Goal: Find specific page/section: Find specific page/section

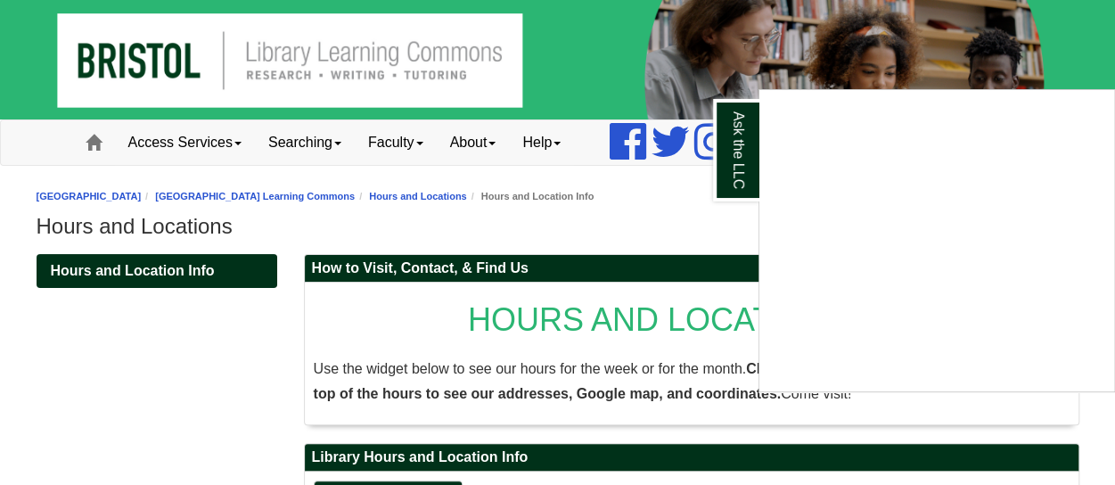
click at [1032, 47] on div "Ask the LLC" at bounding box center [557, 242] width 1115 height 485
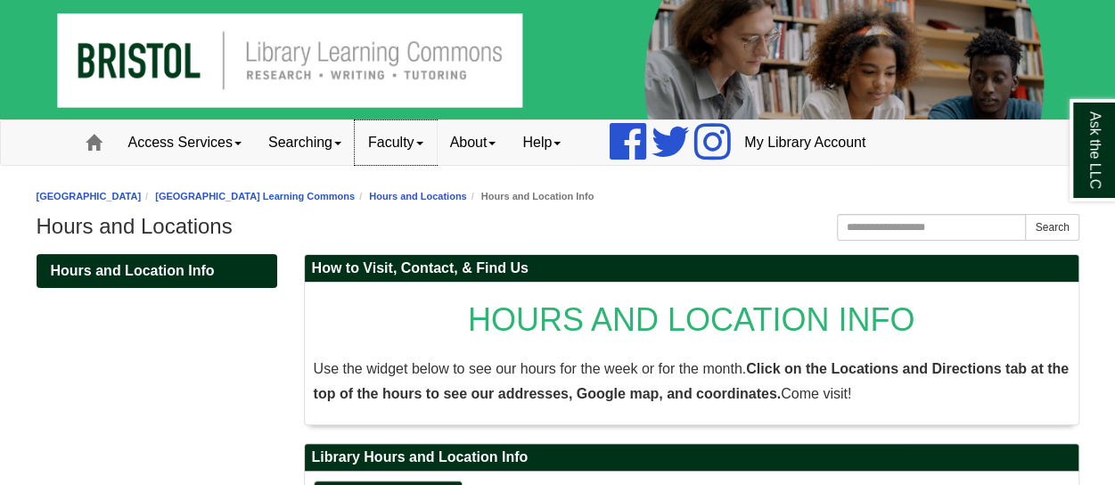
click at [407, 143] on link "Faculty" at bounding box center [396, 142] width 82 height 45
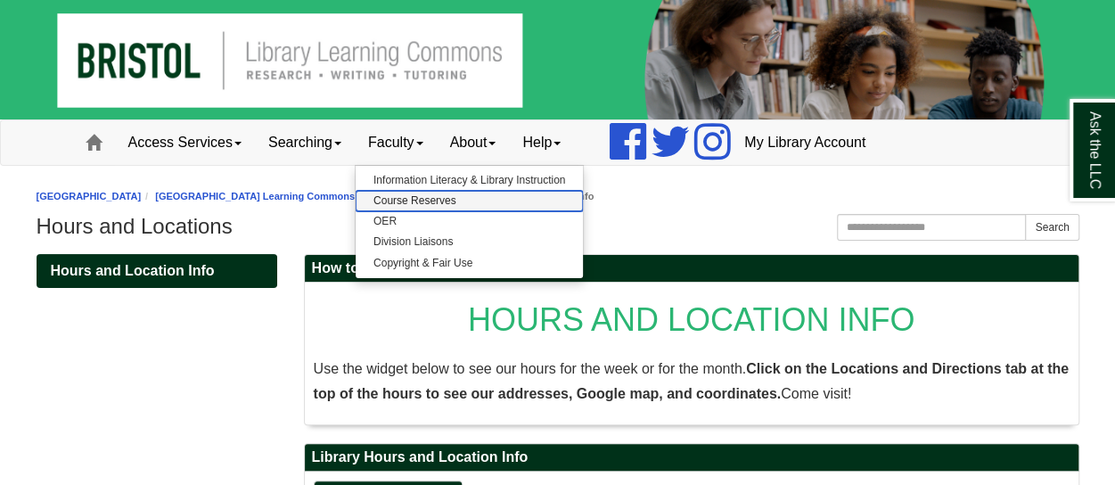
click at [397, 194] on link "Course Reserves" at bounding box center [469, 201] width 227 height 21
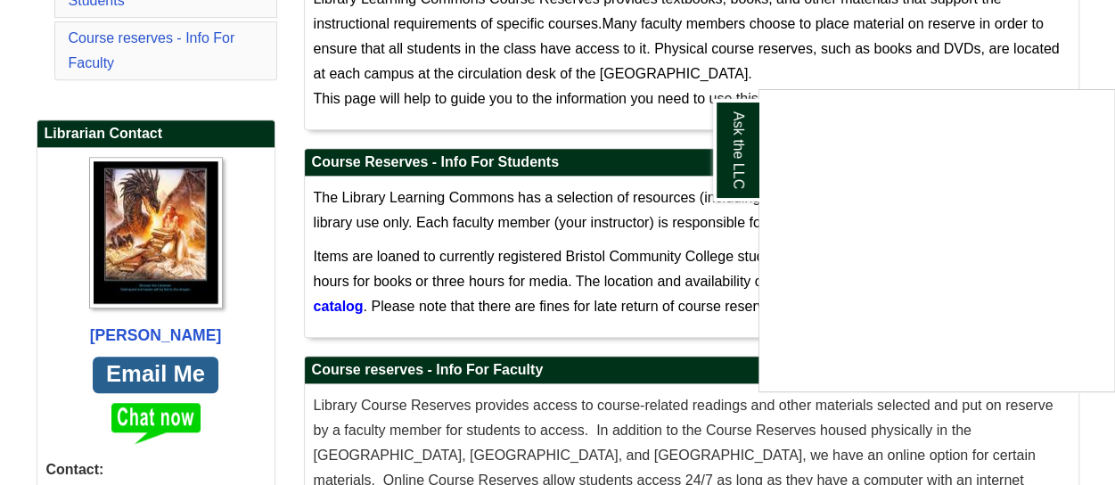
scroll to position [326, 0]
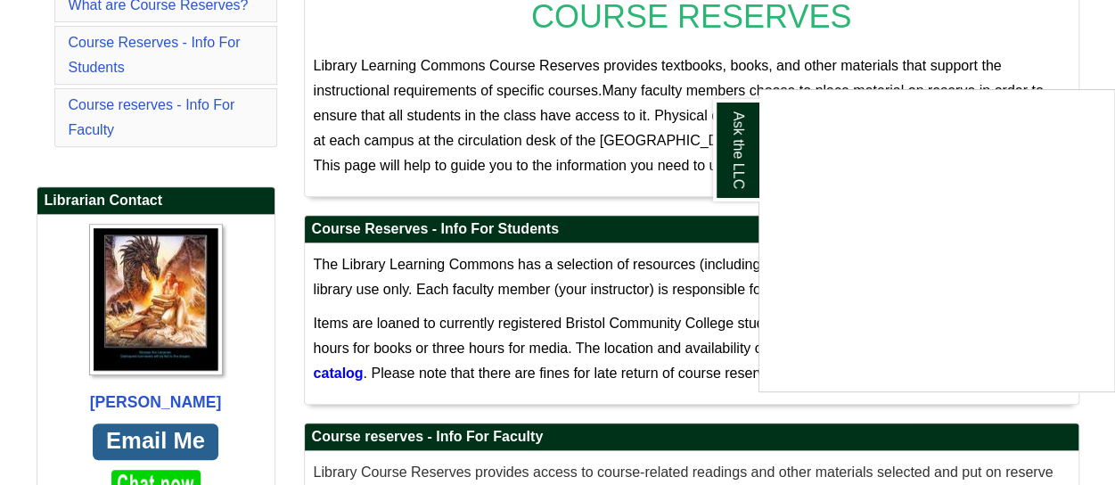
click at [348, 372] on div "Ask the LLC" at bounding box center [557, 242] width 1115 height 485
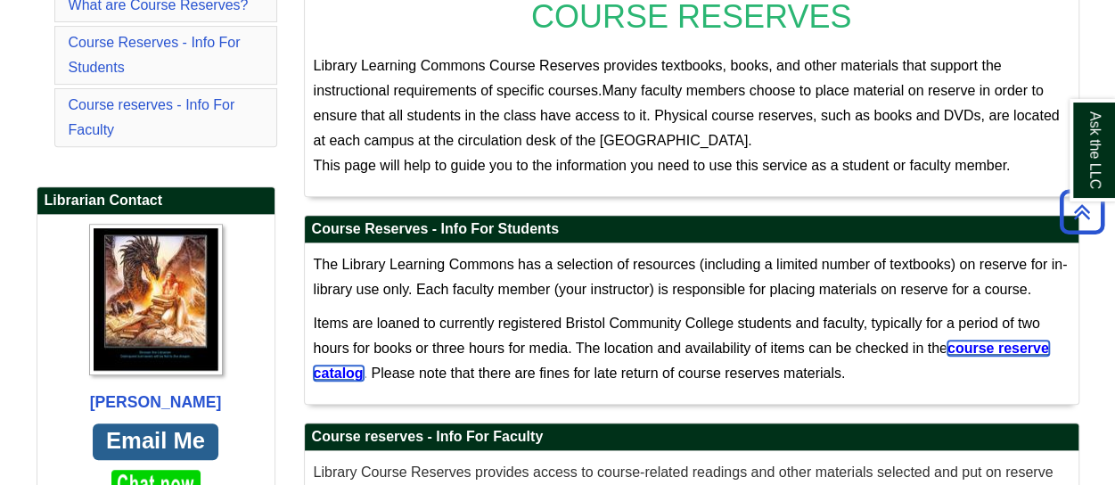
click at [1015, 347] on span "course reserve catalog" at bounding box center [682, 361] width 736 height 40
click at [333, 374] on span "course reserve catalog" at bounding box center [682, 361] width 736 height 40
